Goal: Check status: Check status

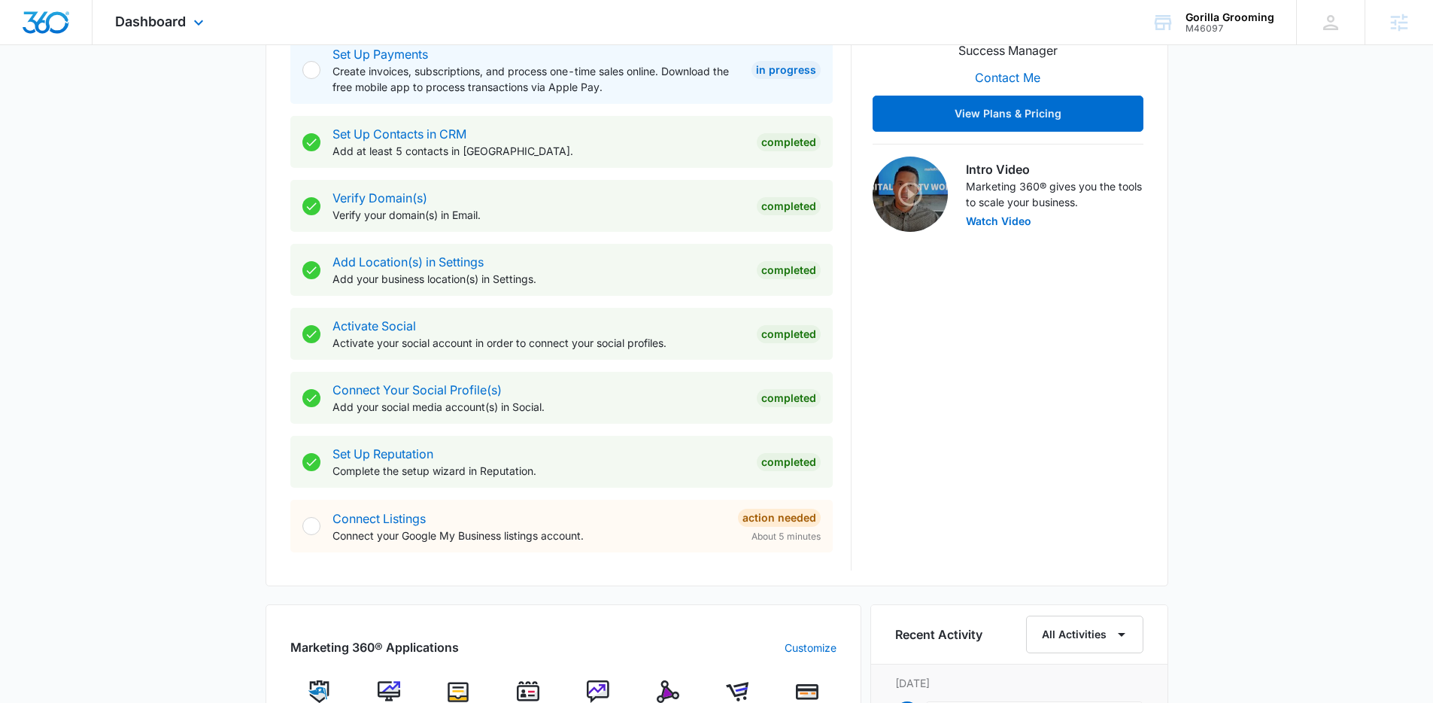
scroll to position [451, 0]
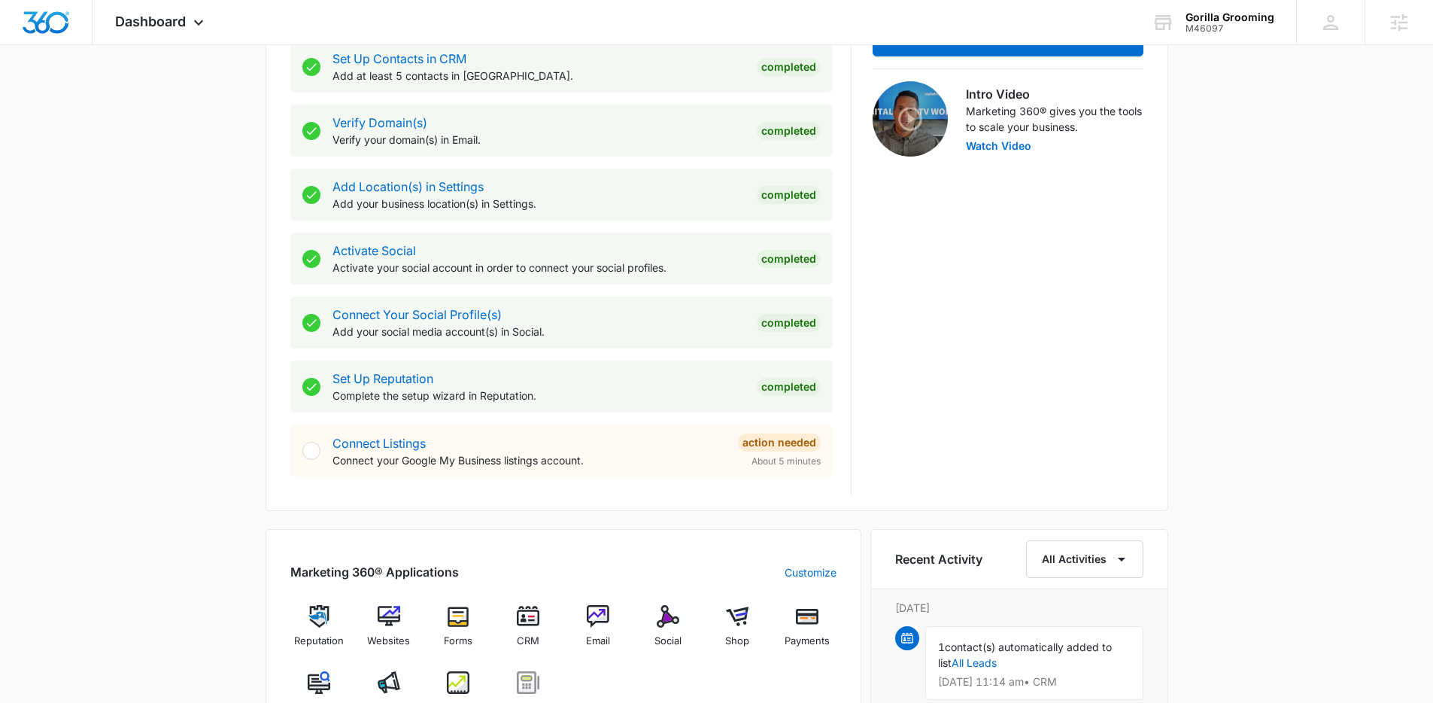
click at [393, 679] on img at bounding box center [389, 682] width 23 height 23
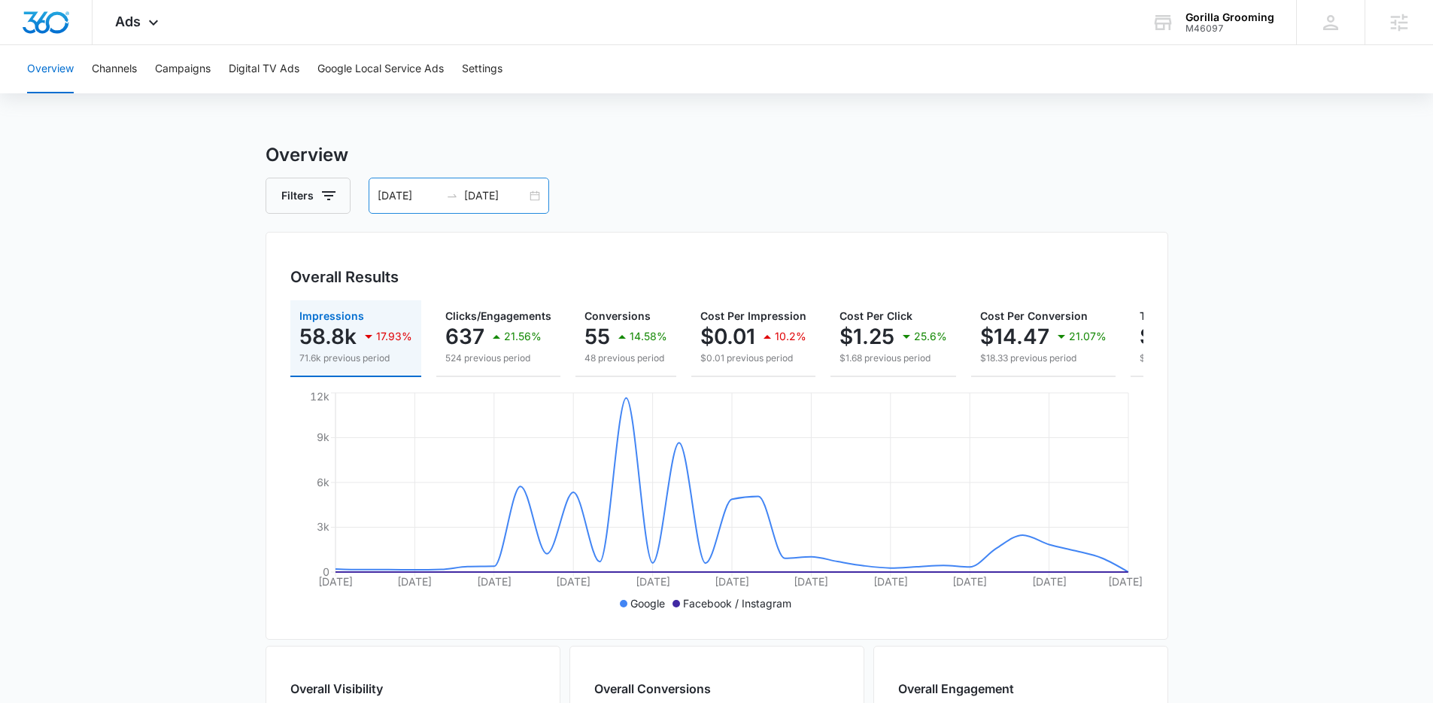
click at [533, 198] on div "07/12/2025 08/11/2025" at bounding box center [459, 196] width 181 height 36
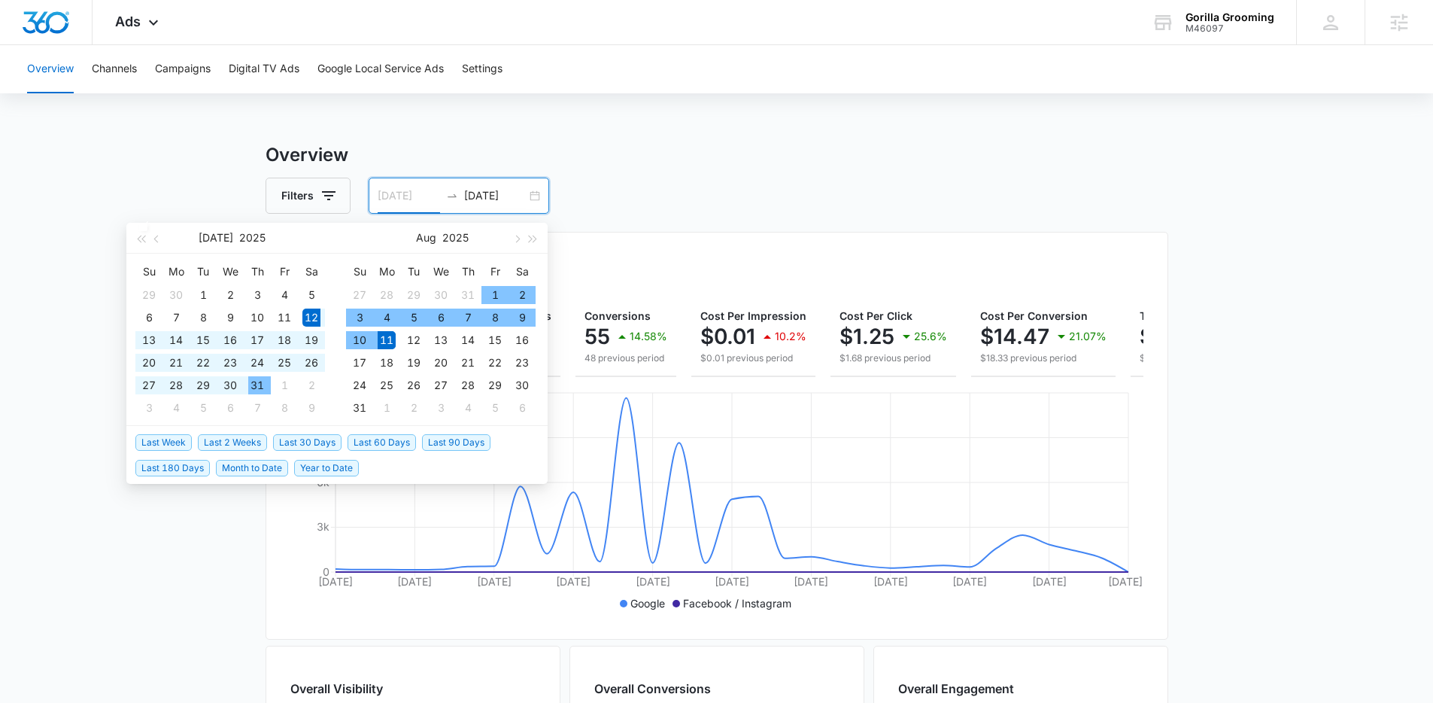
type input "[DATE]"
click at [313, 442] on span "Last 30 Days" at bounding box center [307, 442] width 68 height 17
